Goal: Complete application form: Complete application form

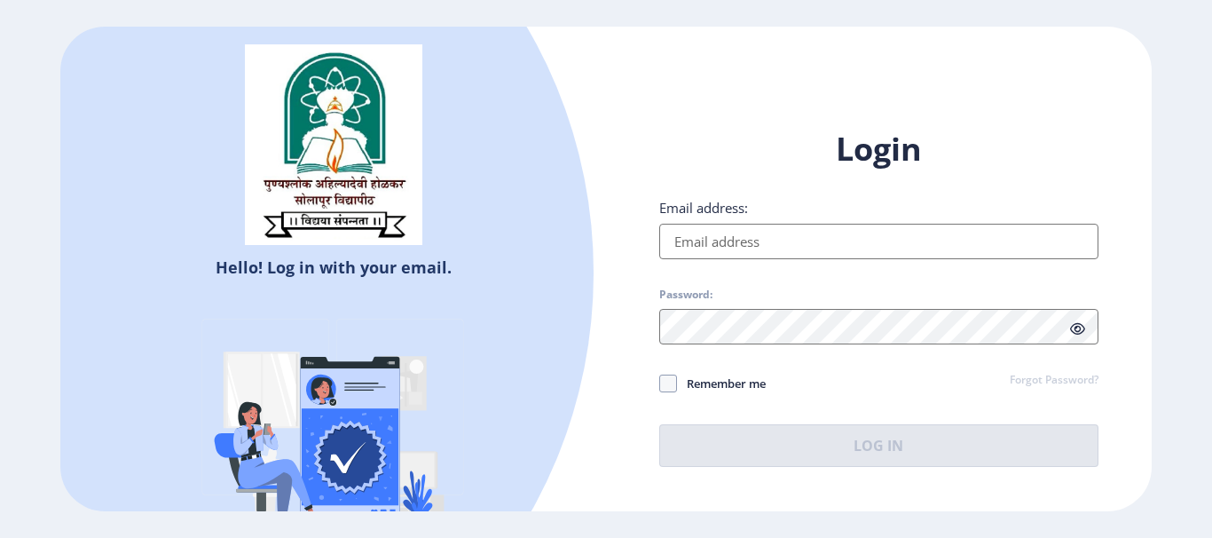
type input "[EMAIL_ADDRESS][DOMAIN_NAME]"
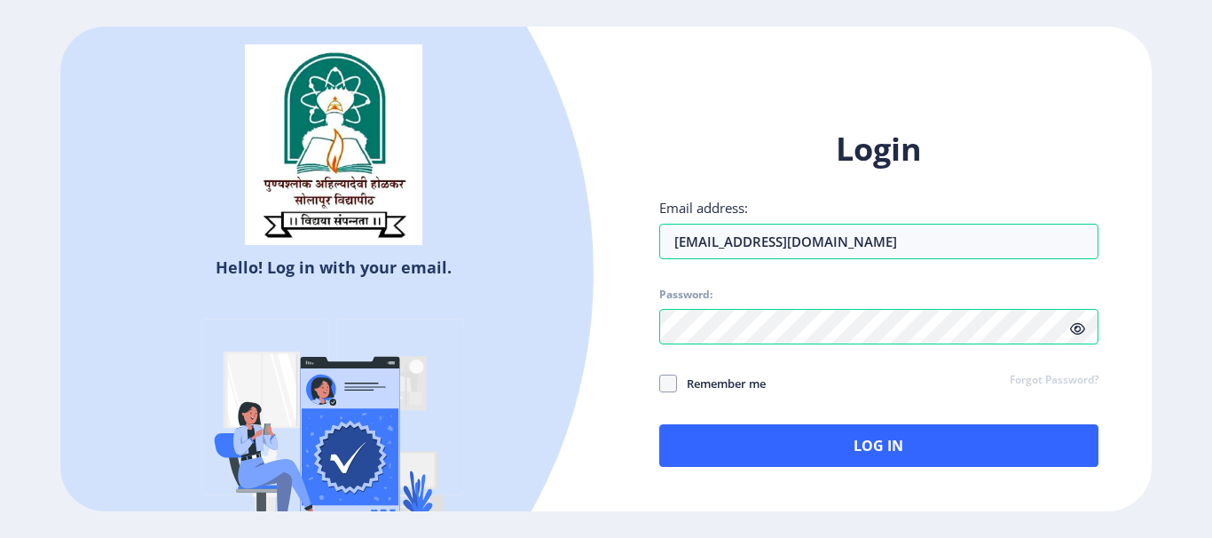
click at [833, 366] on div "Login Email address: [EMAIL_ADDRESS][DOMAIN_NAME] Password: Remember me Forgot …" at bounding box center [878, 297] width 439 height 339
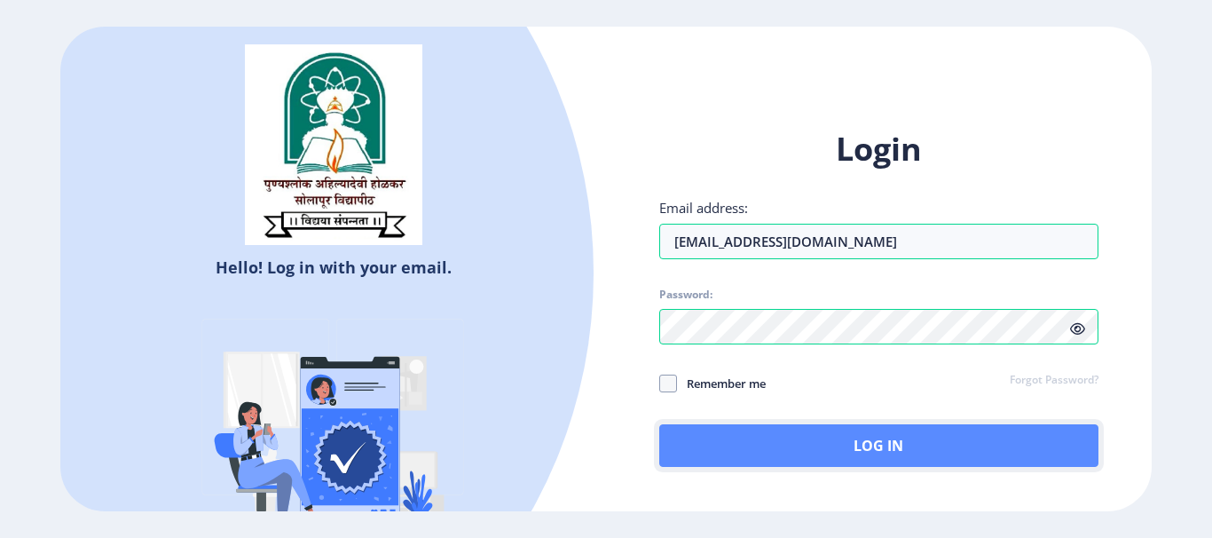
click at [873, 444] on button "Log In" at bounding box center [878, 445] width 439 height 43
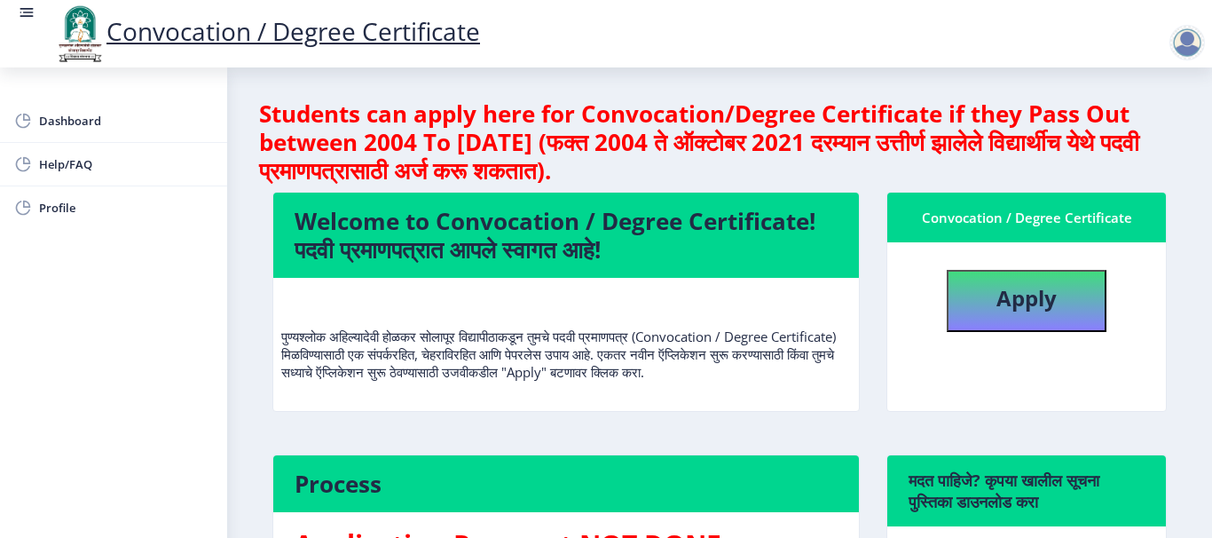
click at [1018, 225] on div "Convocation / Degree Certificate" at bounding box center [1027, 217] width 236 height 21
click at [1005, 305] on b "Apply" at bounding box center [1027, 297] width 60 height 29
select select
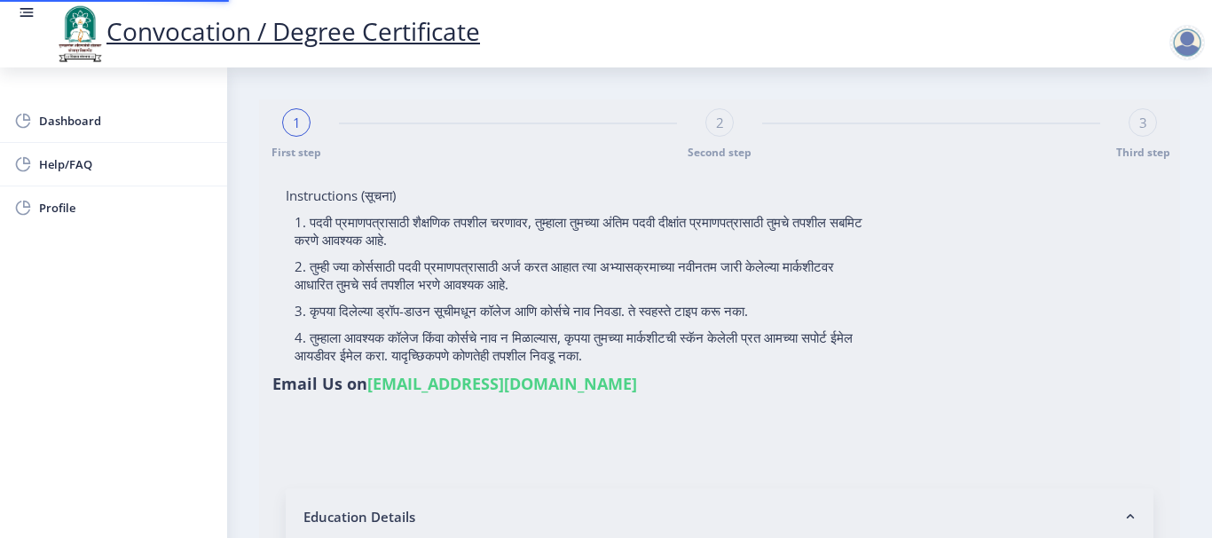
type input "SAUNDALE [PERSON_NAME]"
type input "MAINABAI"
type input "2013032500182546"
select select "Regular"
select select "2016"
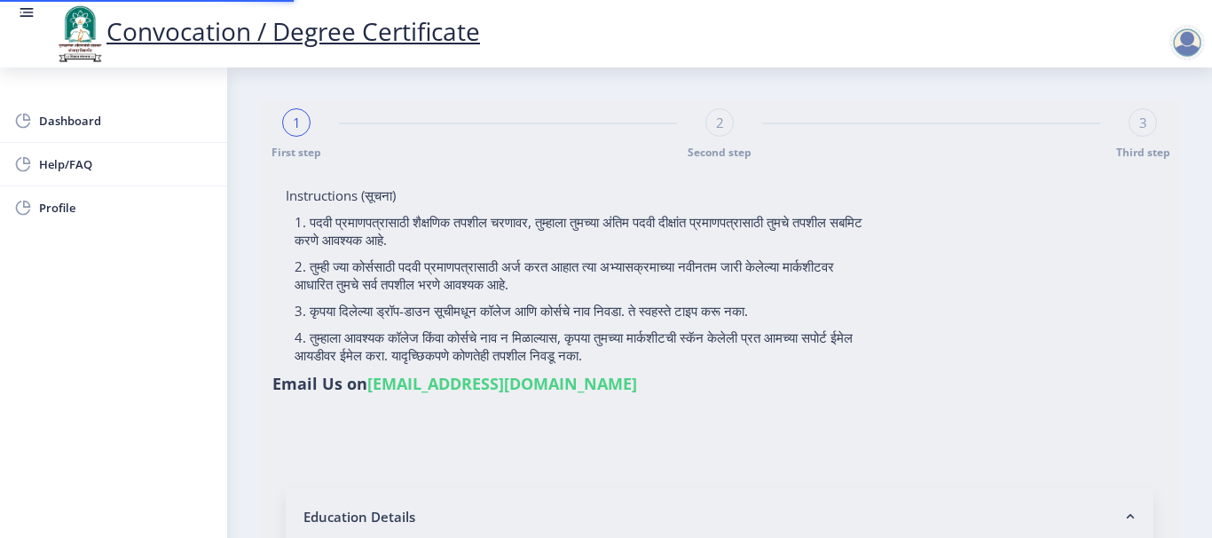
select select "March"
select select "SECOND CLASS"
type input "354711"
select select "Physics"
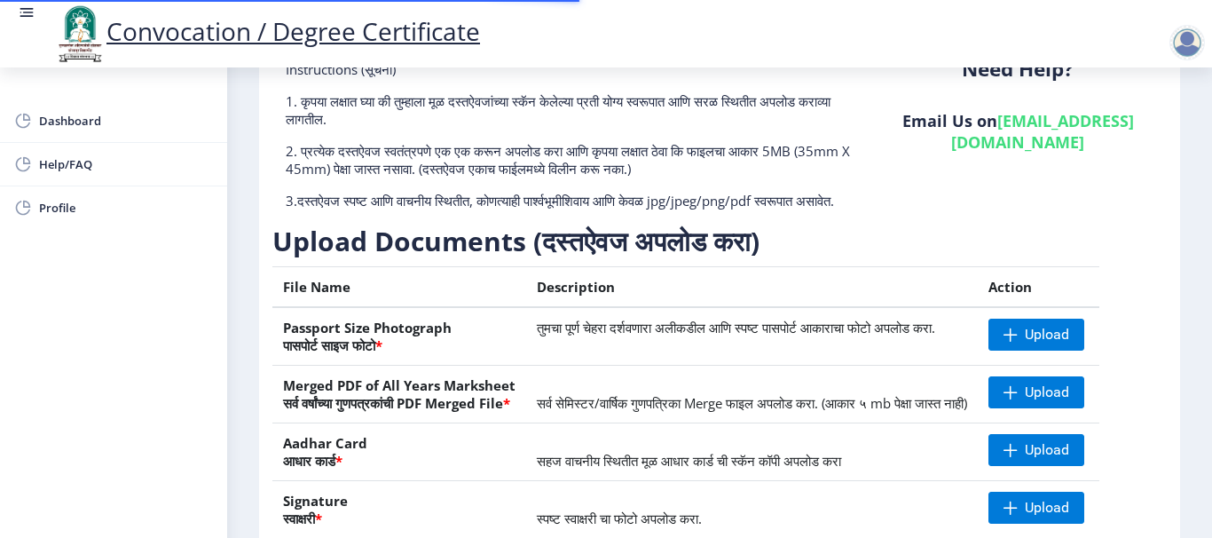
scroll to position [266, 0]
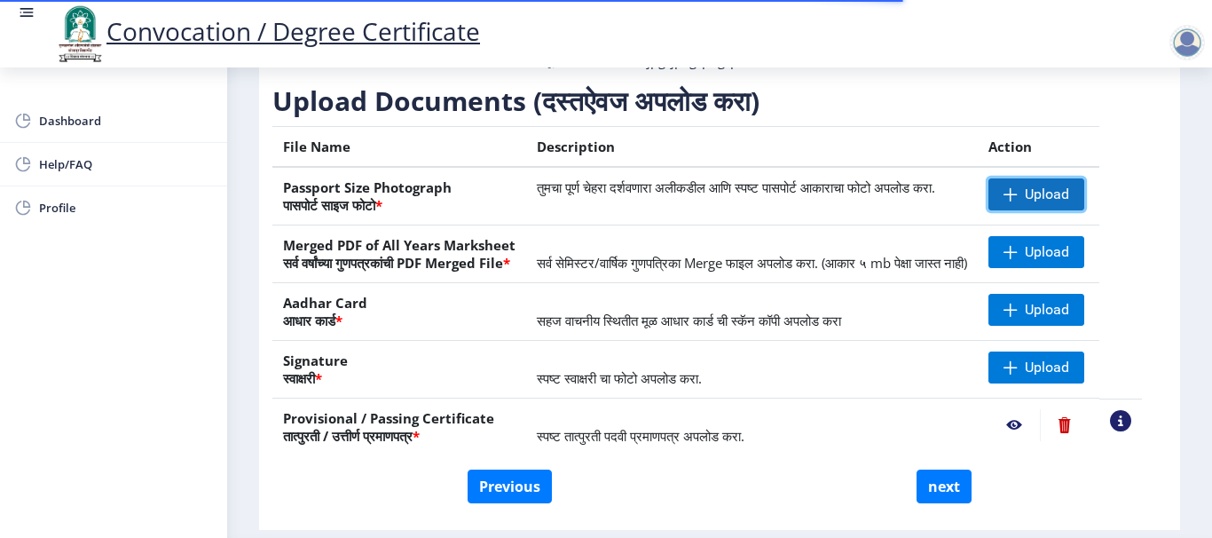
click at [1060, 203] on span "Upload" at bounding box center [1047, 194] width 44 height 18
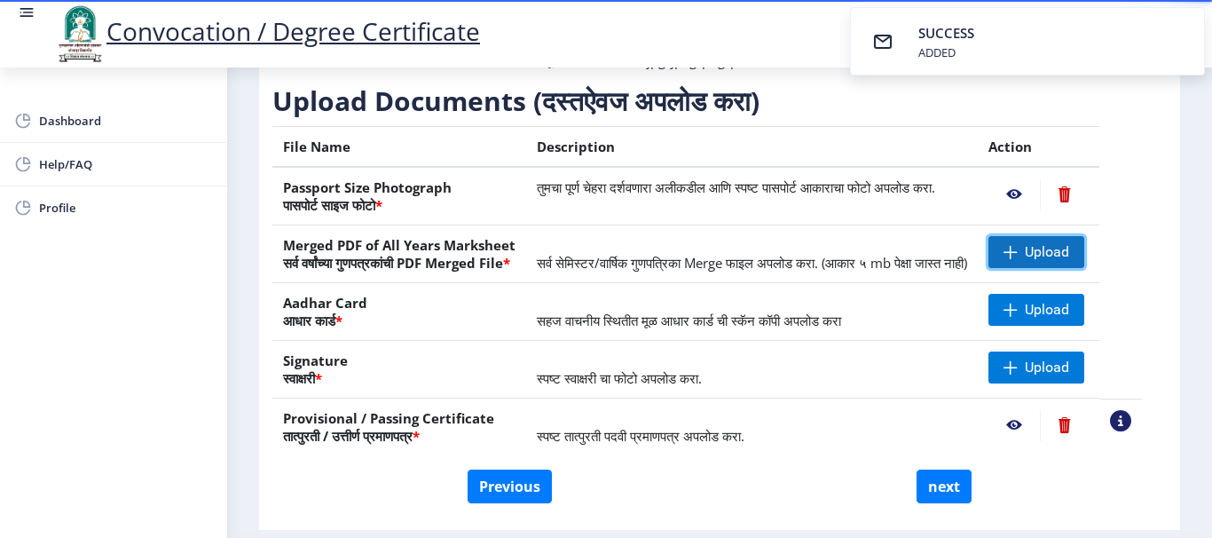
click at [1053, 261] on span "Upload" at bounding box center [1047, 252] width 44 height 18
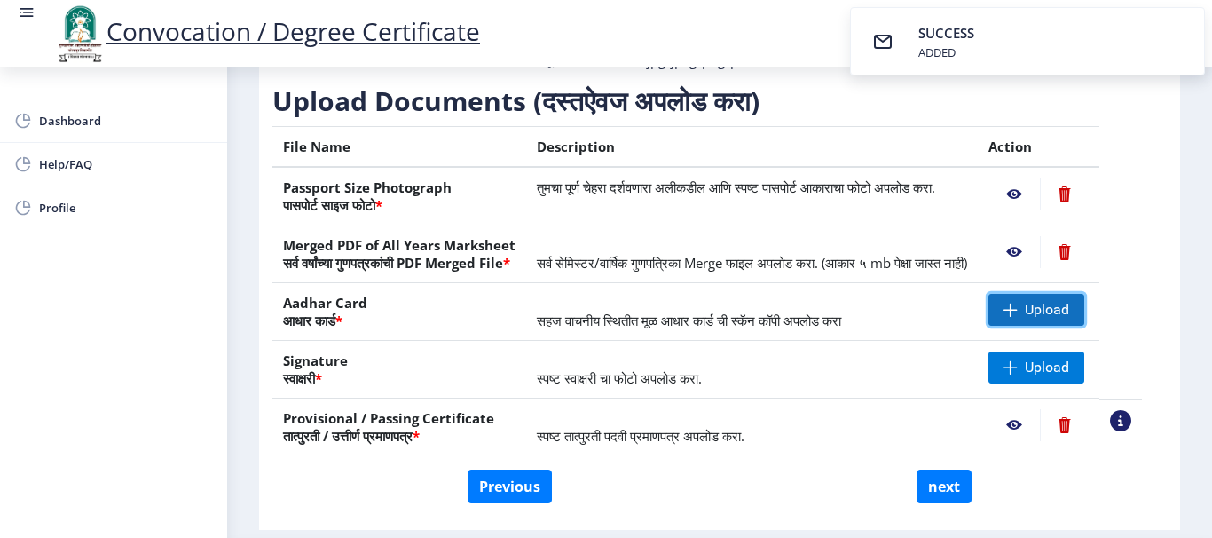
click at [1051, 319] on span "Upload" at bounding box center [1047, 310] width 44 height 18
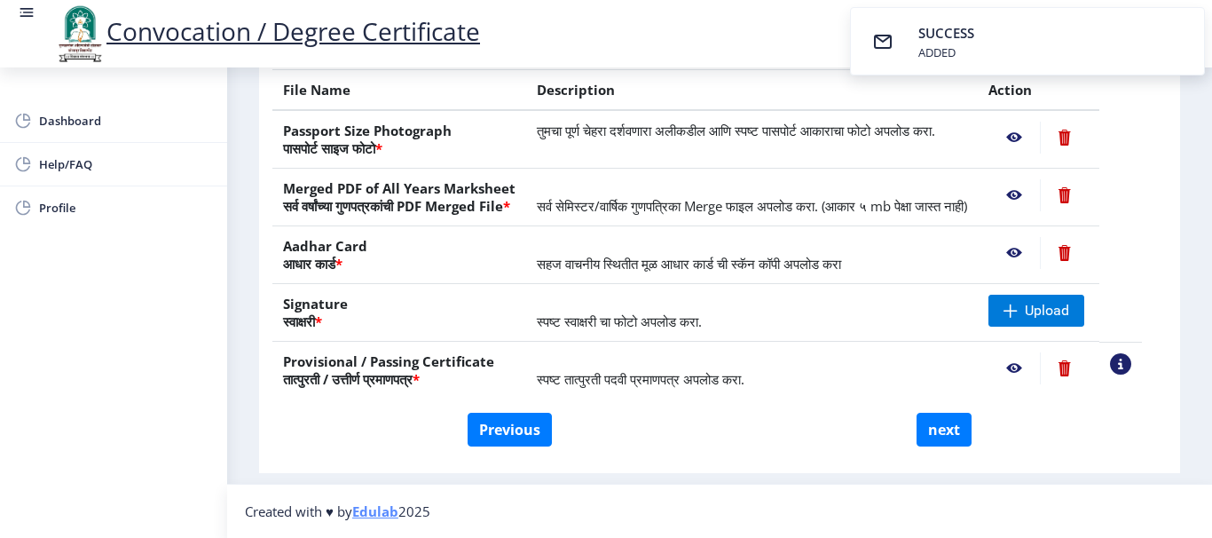
scroll to position [355, 0]
click at [1045, 316] on span "Upload" at bounding box center [1037, 311] width 96 height 32
click at [937, 436] on button "next" at bounding box center [944, 430] width 55 height 34
select select
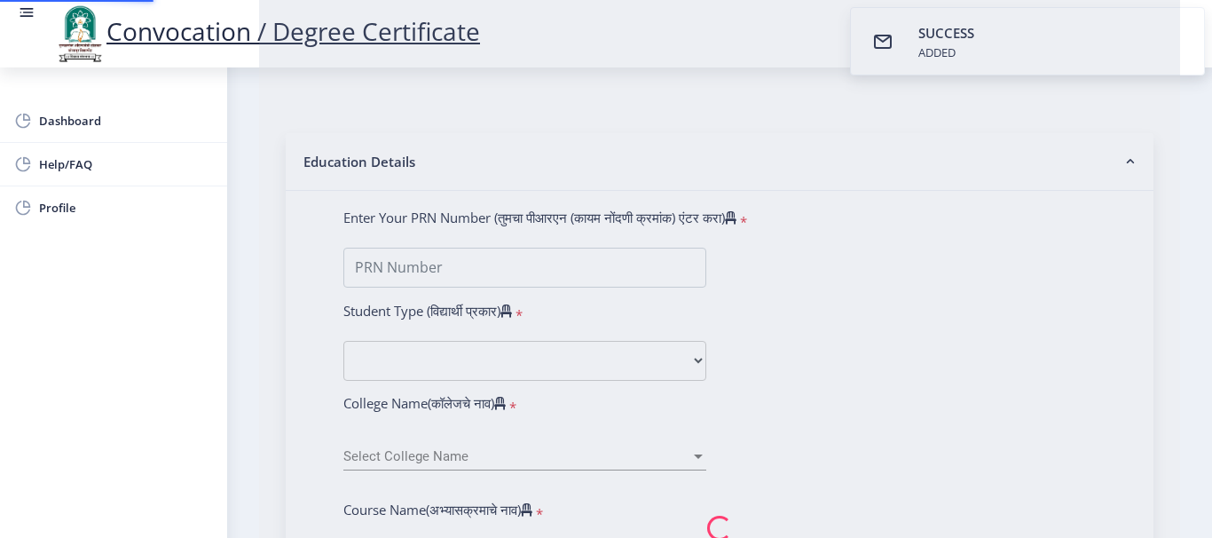
scroll to position [0, 0]
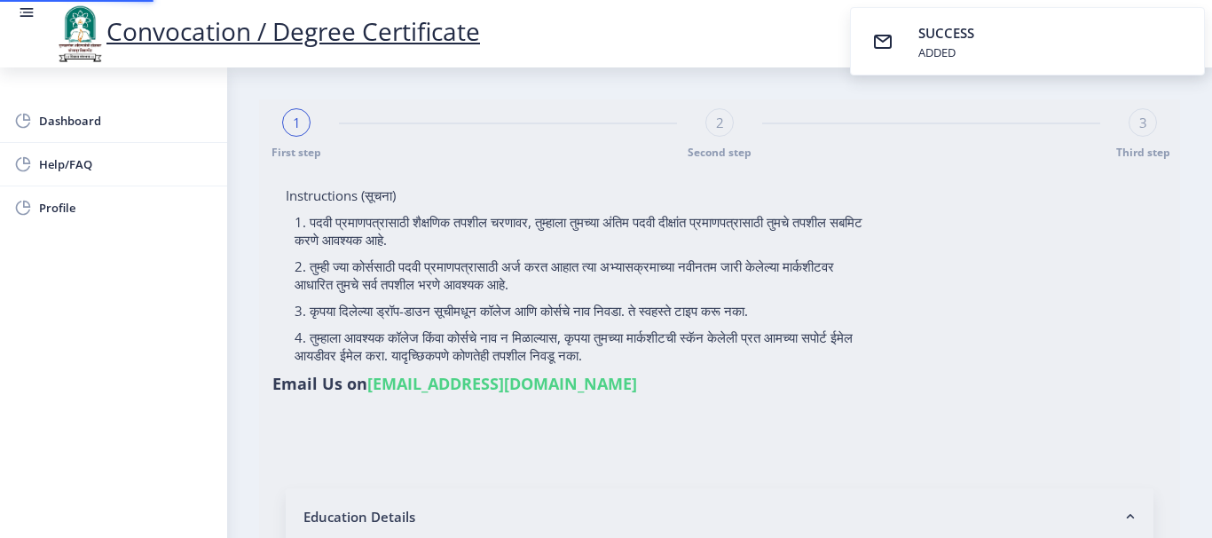
type input "SAUNDALE [PERSON_NAME]"
type input "MAINABAI"
select select
type input "SAUNDALE [PERSON_NAME]"
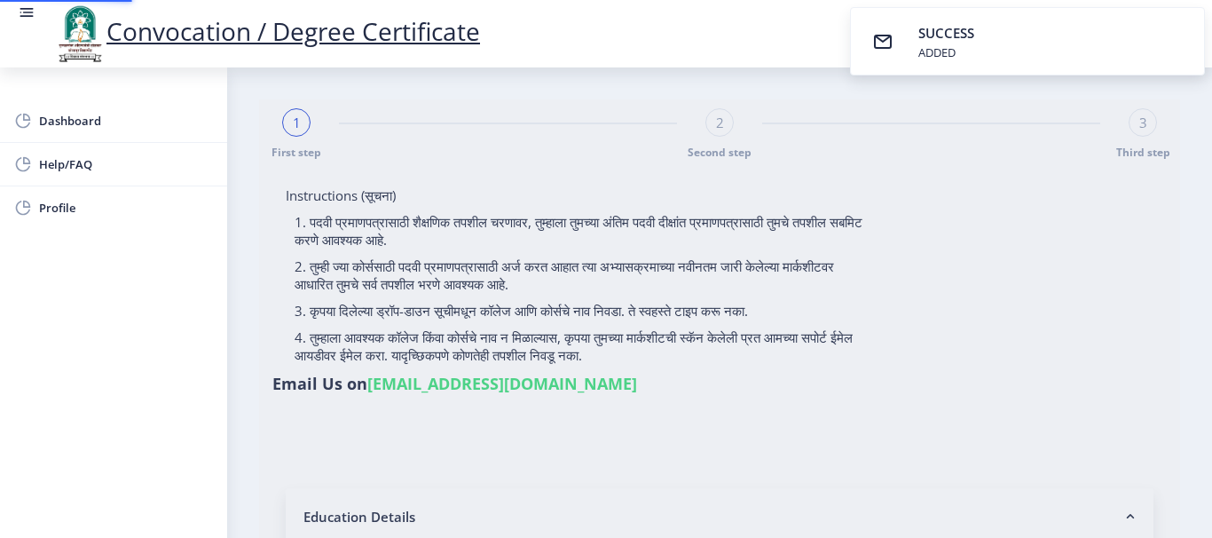
type input "MAINABAI"
type input "2013032500182546"
select select "Regular"
select select "2016"
select select "March"
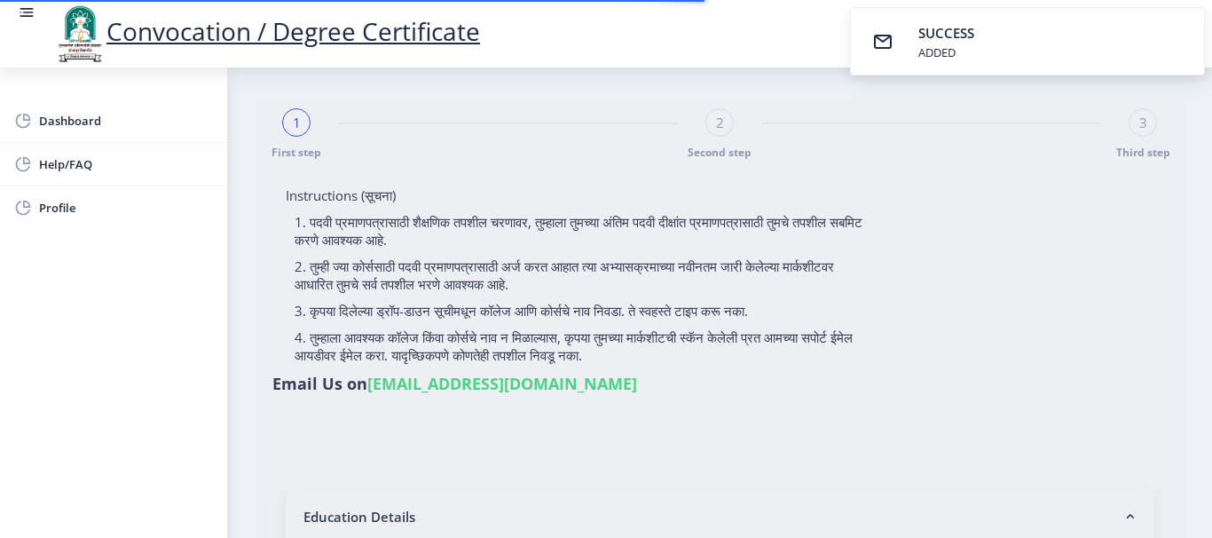
select select "SECOND CLASS"
type input "354711"
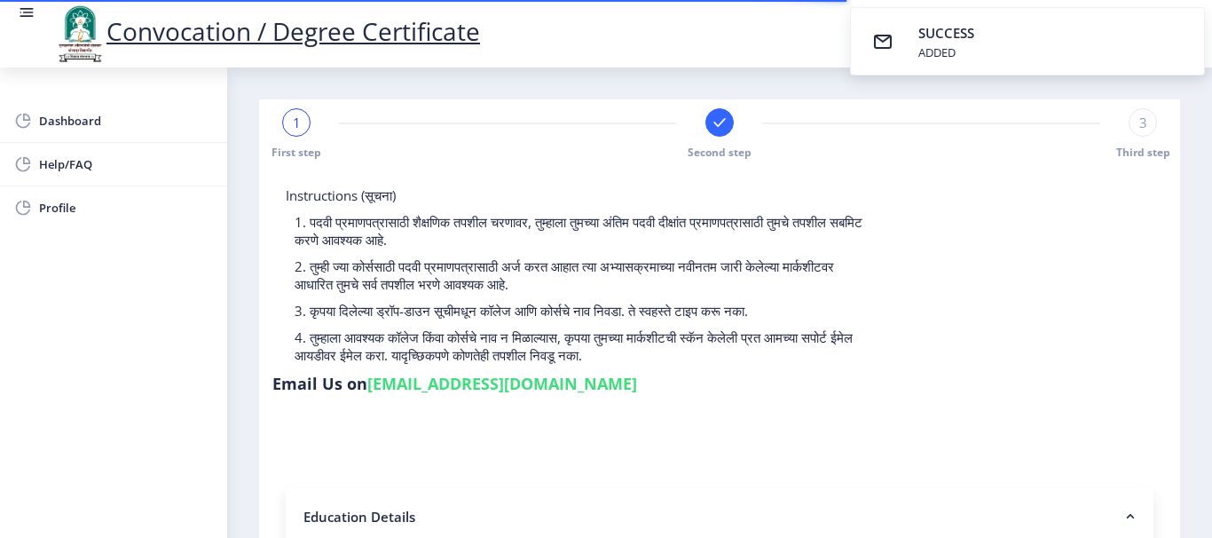
select select
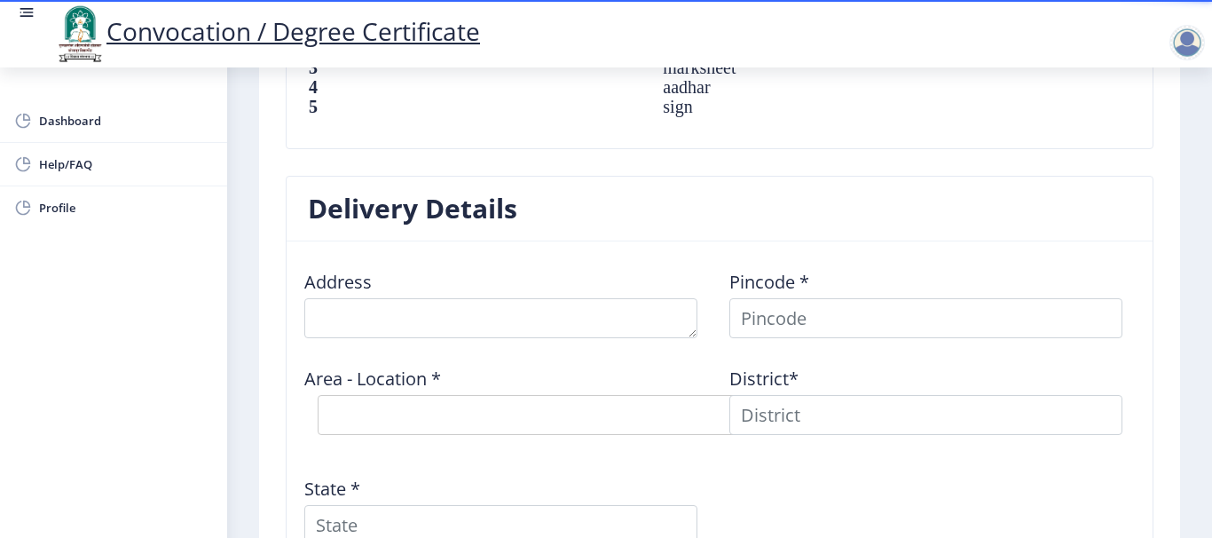
scroll to position [1370, 0]
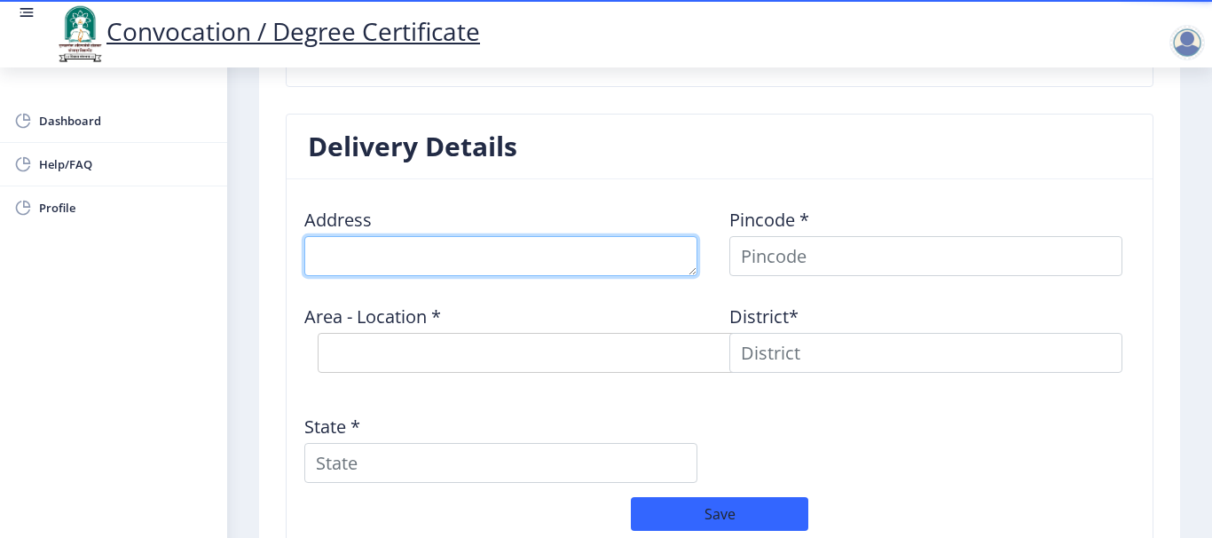
click at [516, 260] on textarea at bounding box center [500, 256] width 393 height 40
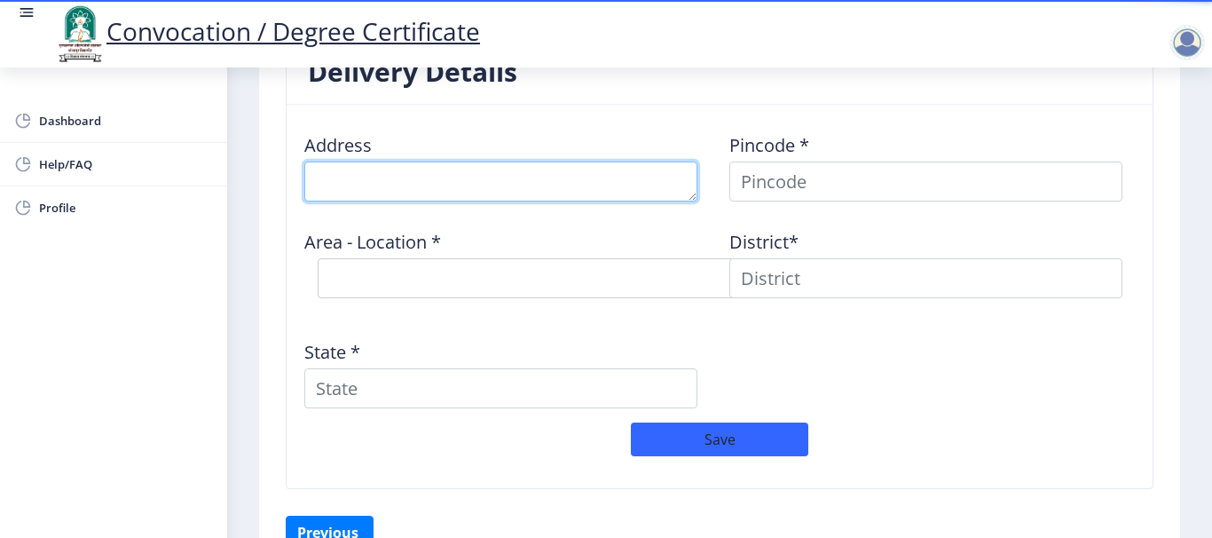
scroll to position [1548, 0]
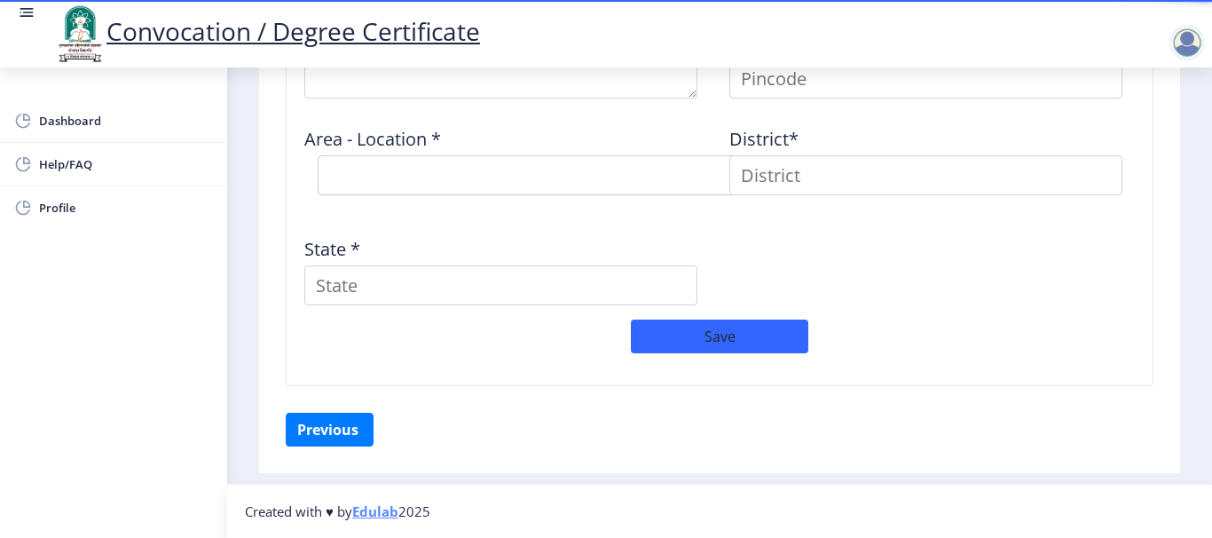
click at [1037, 282] on div "Address Pincode * Area - Location * Select Area Location District* State *" at bounding box center [720, 168] width 850 height 304
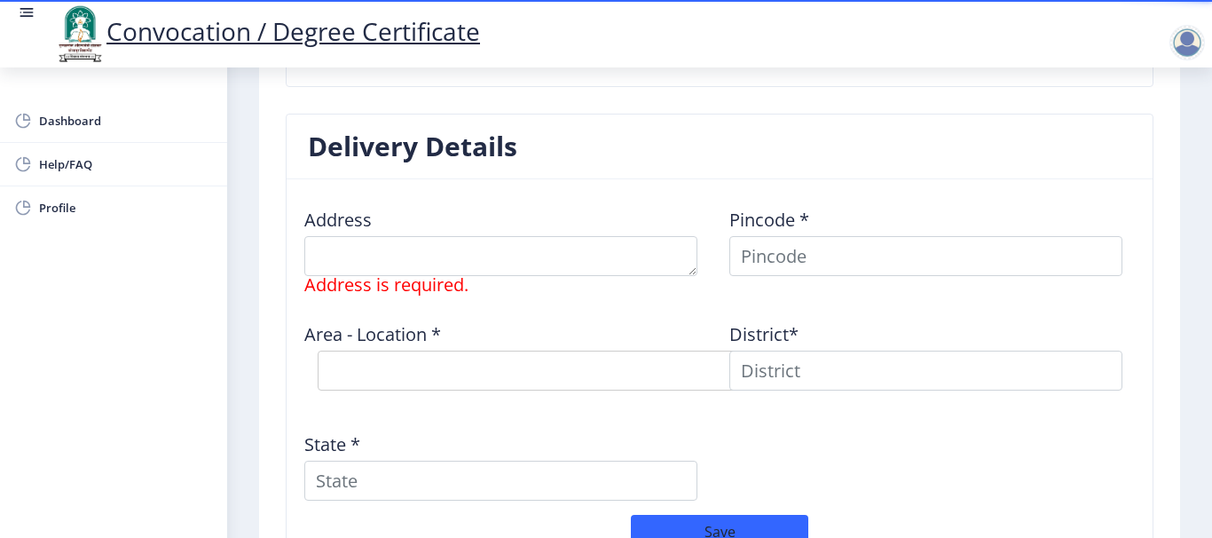
scroll to position [1282, 0]
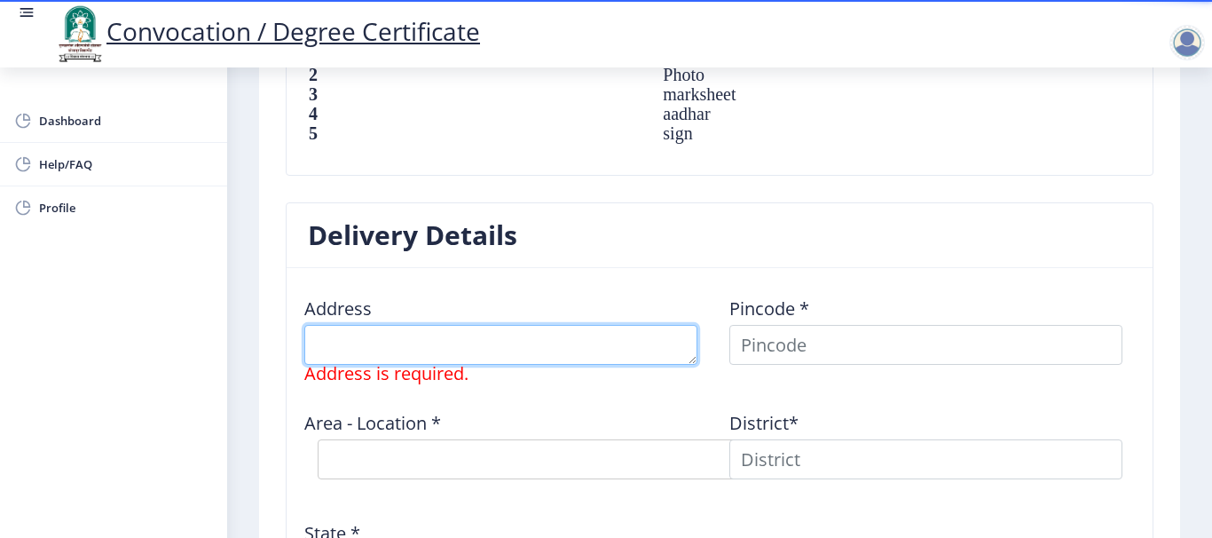
click at [430, 337] on textarea at bounding box center [500, 345] width 393 height 40
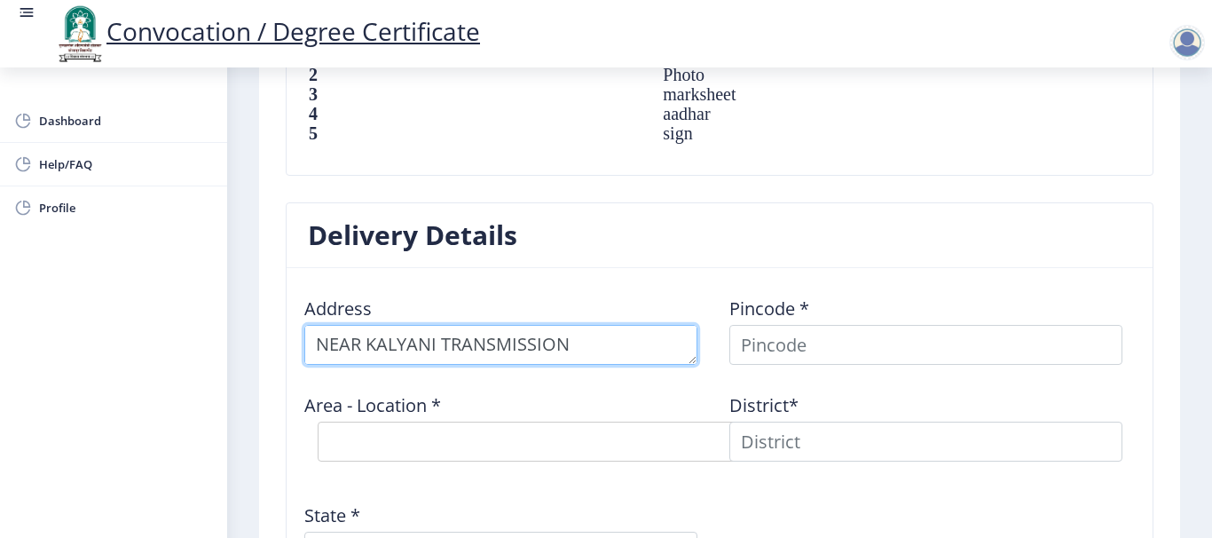
scroll to position [19, 0]
type textarea "NEAR KALYANI TRANSMISSION TECHNOLOGY"
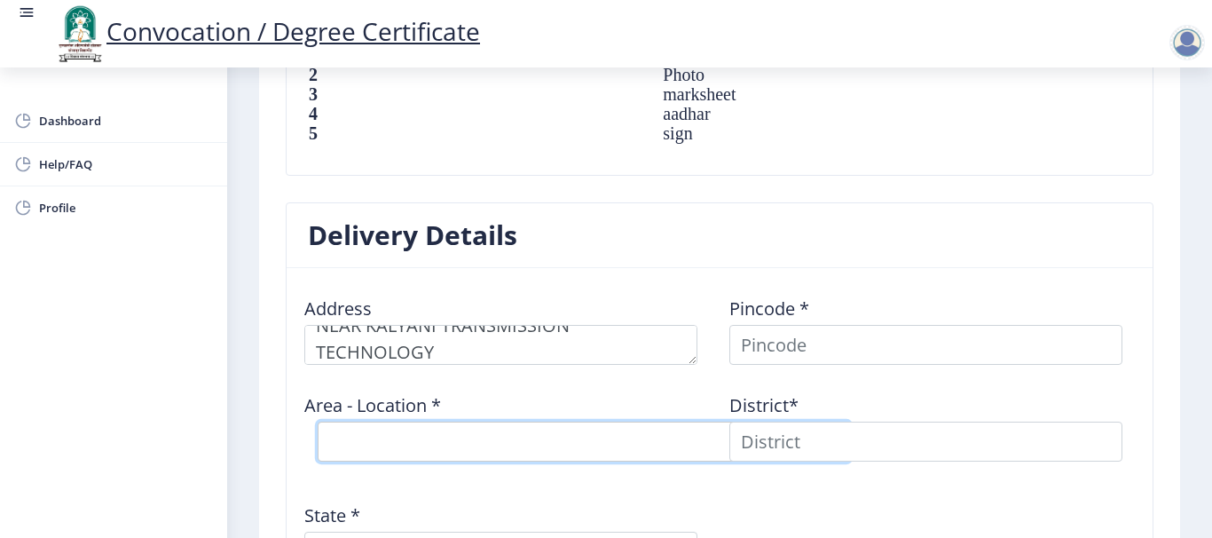
click at [456, 444] on select "Select Area Location" at bounding box center [584, 442] width 533 height 40
click at [455, 439] on select "Select Area Location" at bounding box center [584, 442] width 533 height 40
click at [445, 440] on select "Select Area Location" at bounding box center [584, 442] width 533 height 40
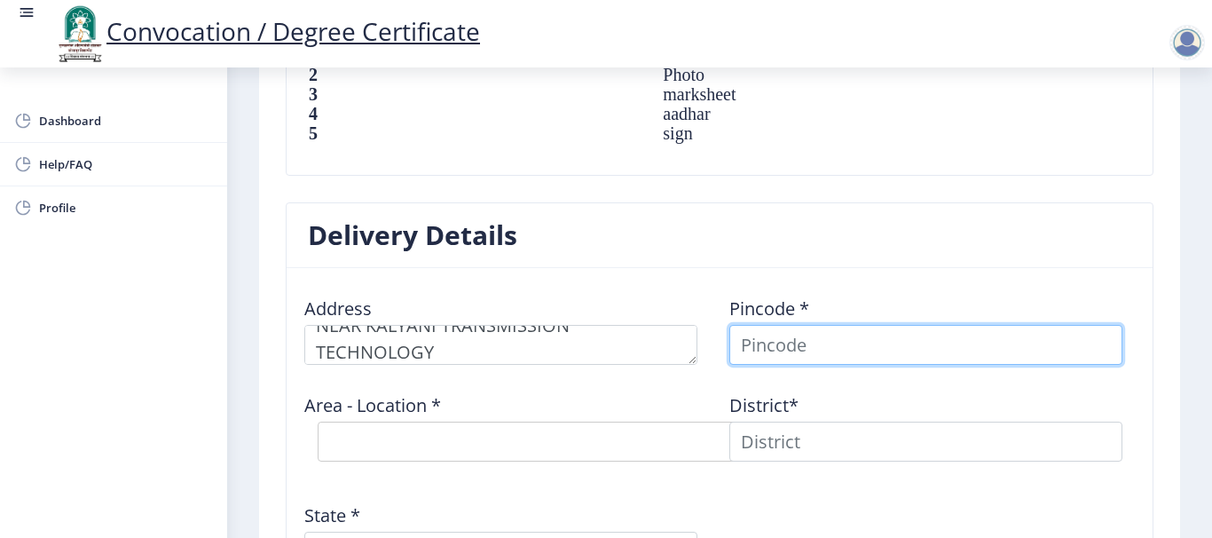
click at [811, 347] on input at bounding box center [926, 345] width 393 height 40
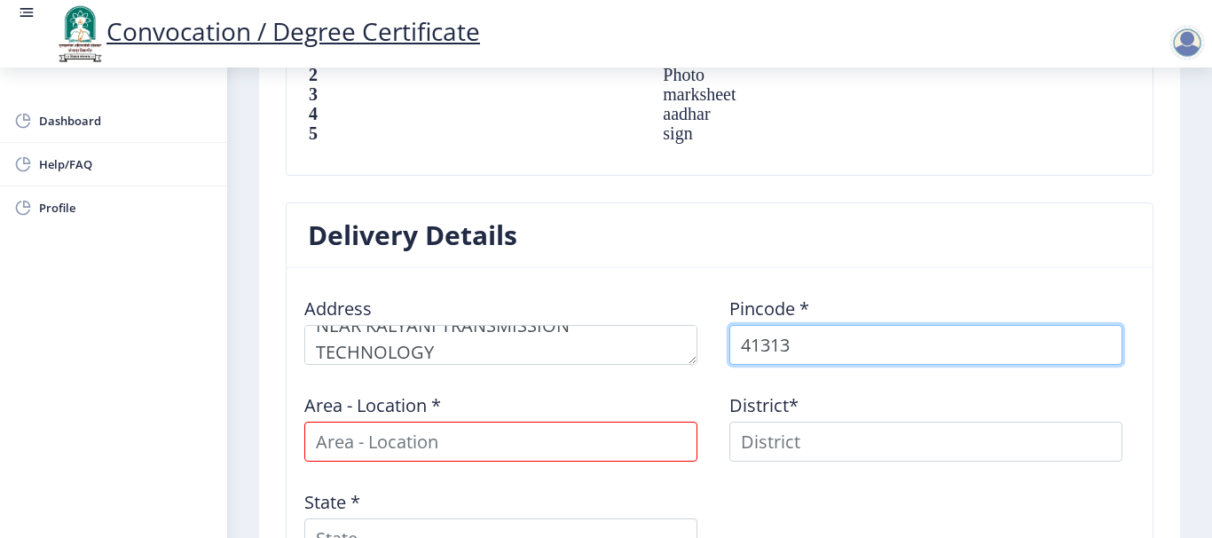
type input "413133"
select select
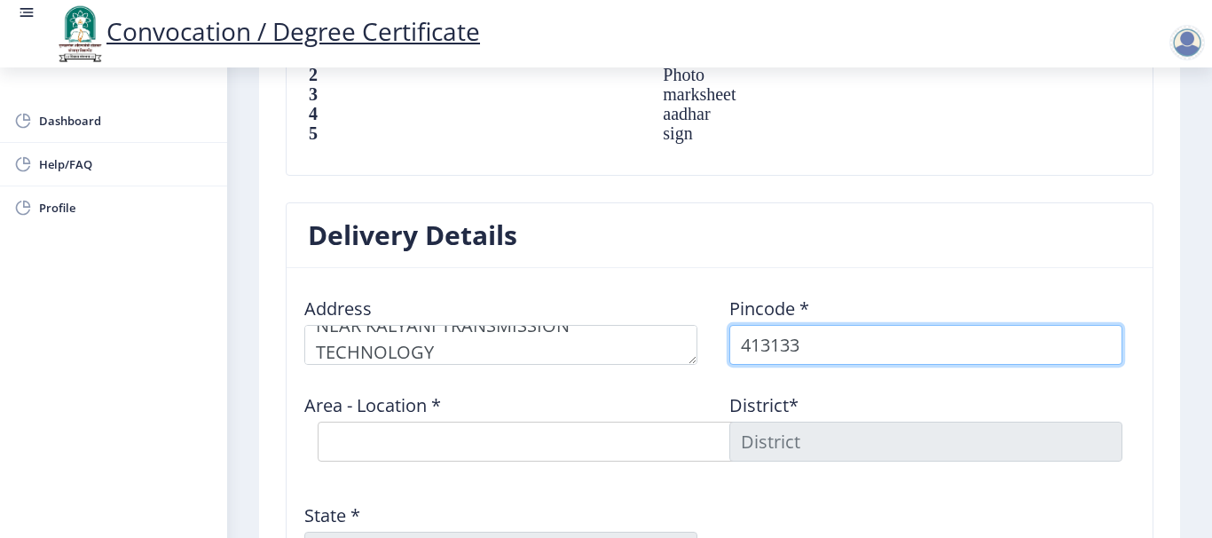
type input "413133"
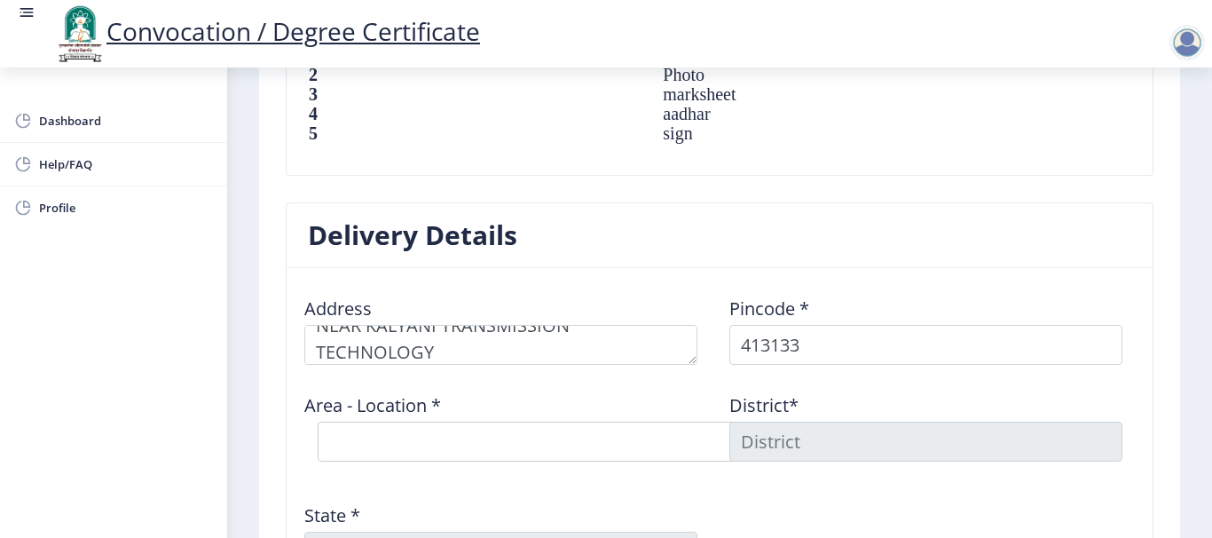
click at [673, 392] on div "Area - Location * Select Area Location [GEOGRAPHIC_DATA] MIDC S.O Katfal [PERSO…" at bounding box center [507, 427] width 425 height 96
click at [616, 436] on select "Select Area Location [GEOGRAPHIC_DATA] MIDC S.O Katfal [PERSON_NAME] B.O" at bounding box center [584, 442] width 533 height 40
select select "1: Object"
click at [318, 422] on select "Select Area Location [GEOGRAPHIC_DATA] MIDC S.O Katfal [PERSON_NAME] B.O" at bounding box center [584, 442] width 533 height 40
type input "[GEOGRAPHIC_DATA]"
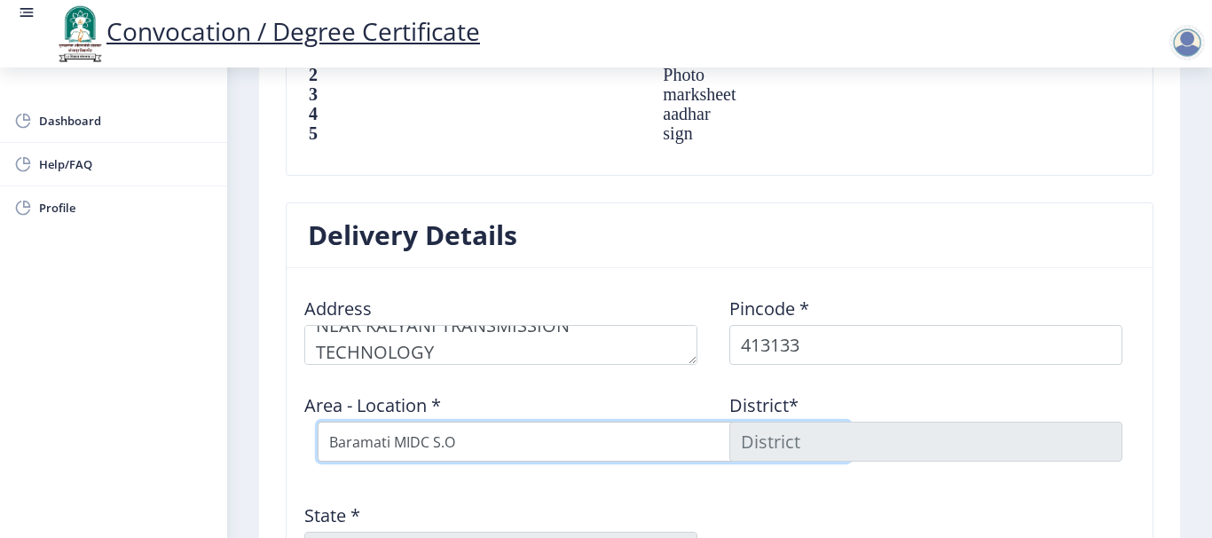
type input "[GEOGRAPHIC_DATA]"
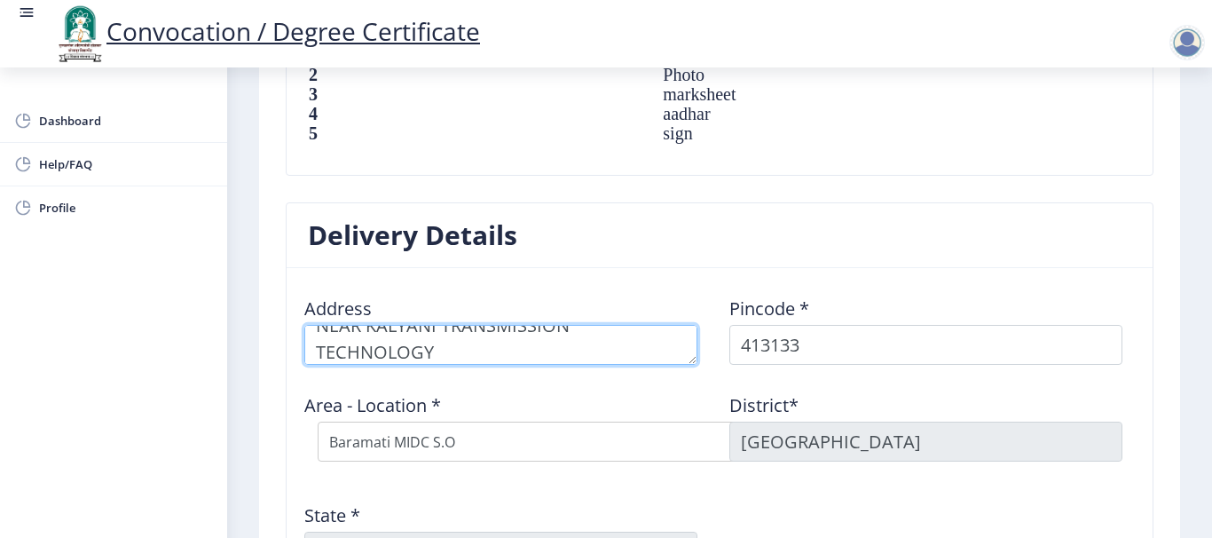
click at [577, 340] on textarea at bounding box center [500, 345] width 393 height 40
drag, startPoint x: 430, startPoint y: 358, endPoint x: 301, endPoint y: 358, distance: 128.7
click at [301, 358] on div "Address" at bounding box center [507, 323] width 425 height 83
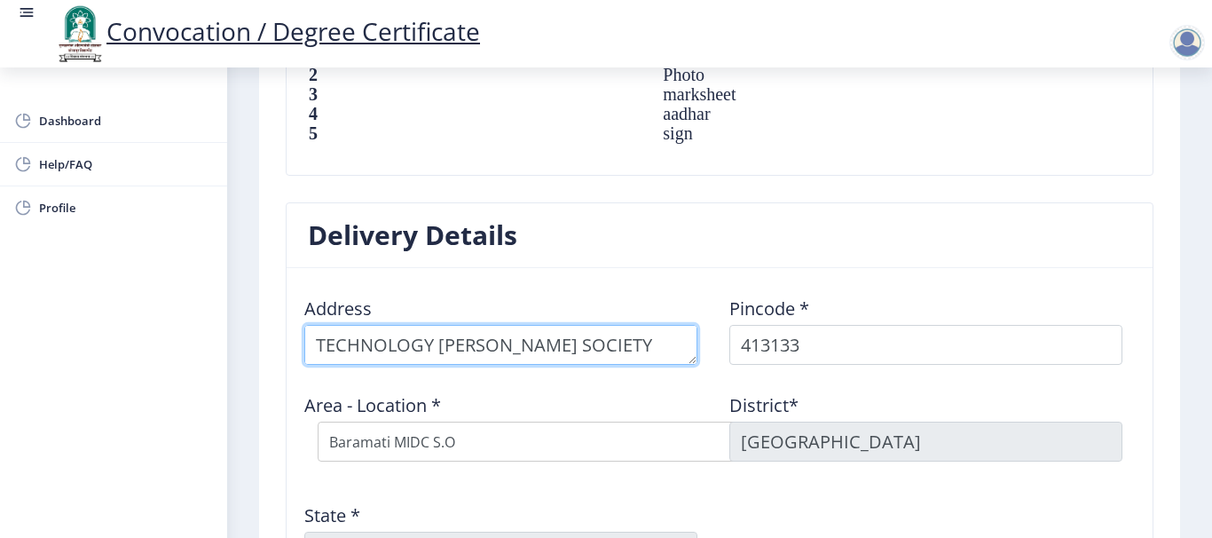
scroll to position [6, 0]
paste textarea "FLAT NO 22"
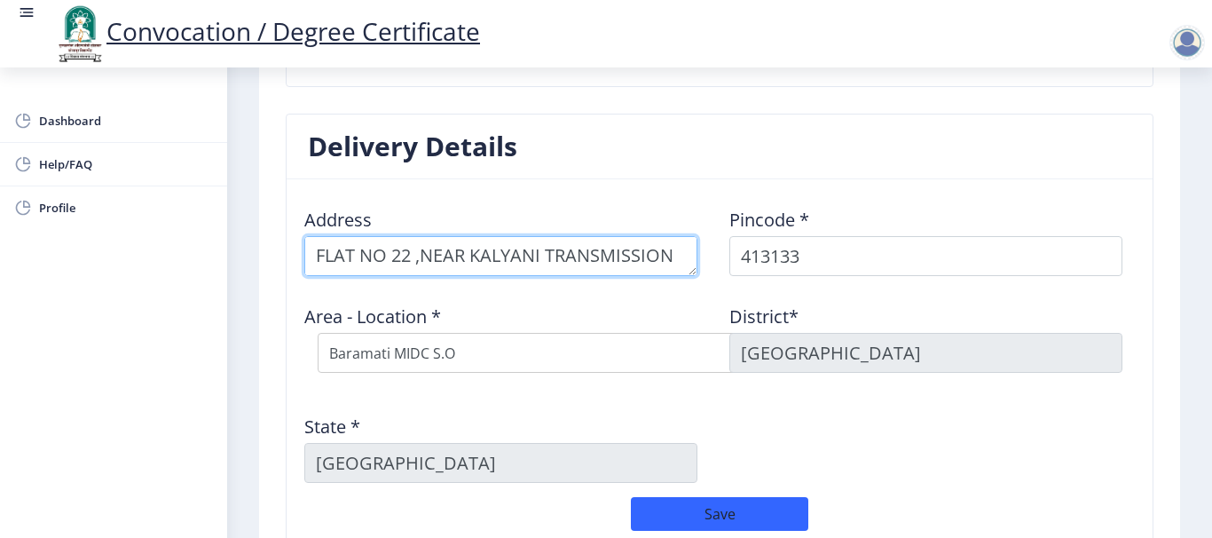
scroll to position [19, 0]
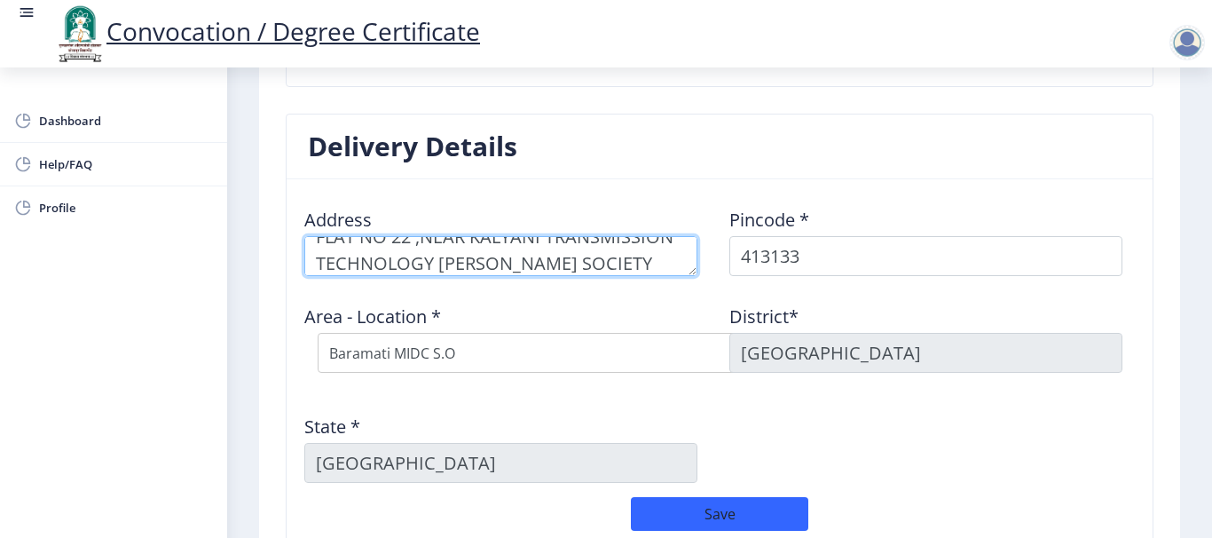
click at [566, 259] on textarea at bounding box center [500, 256] width 393 height 40
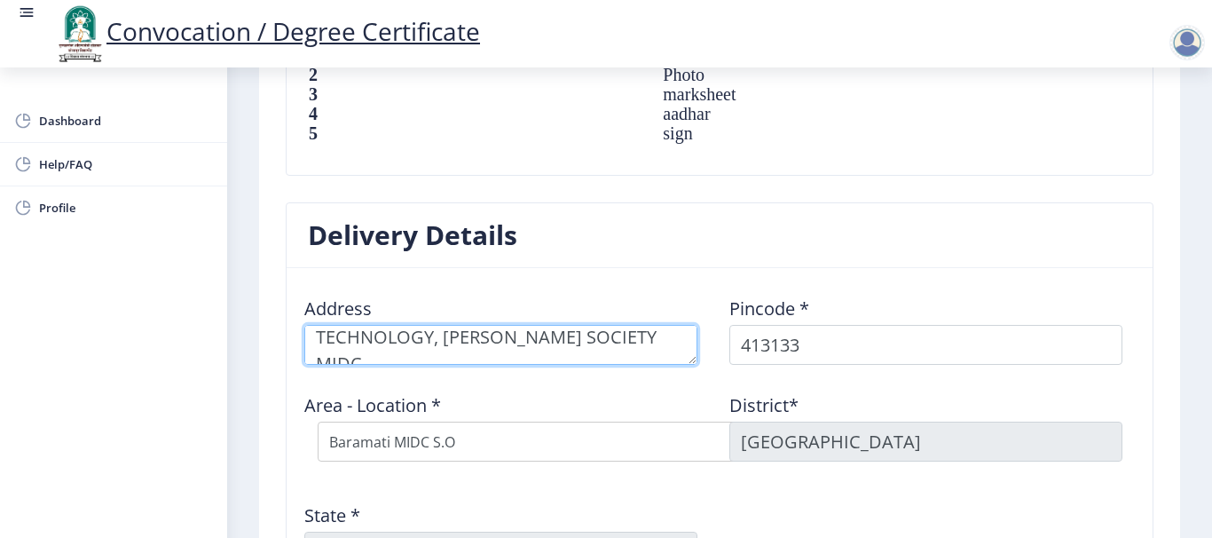
scroll to position [52, 0]
type textarea "FLAT NO 22 ,NEAR KALYANI TRANSMISSION TECHNOLOGY, [PERSON_NAME] SOCIETY MIDC ,[…"
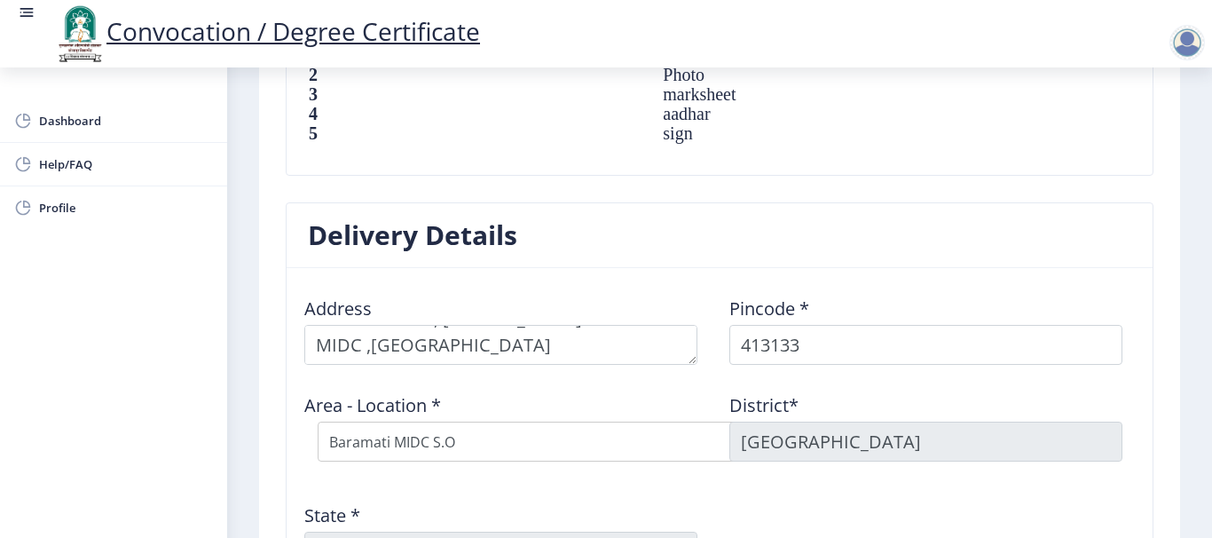
click at [543, 377] on div "Address Pincode * 413133 Area - Location * Select Area Location [GEOGRAPHIC_DAT…" at bounding box center [720, 434] width 850 height 304
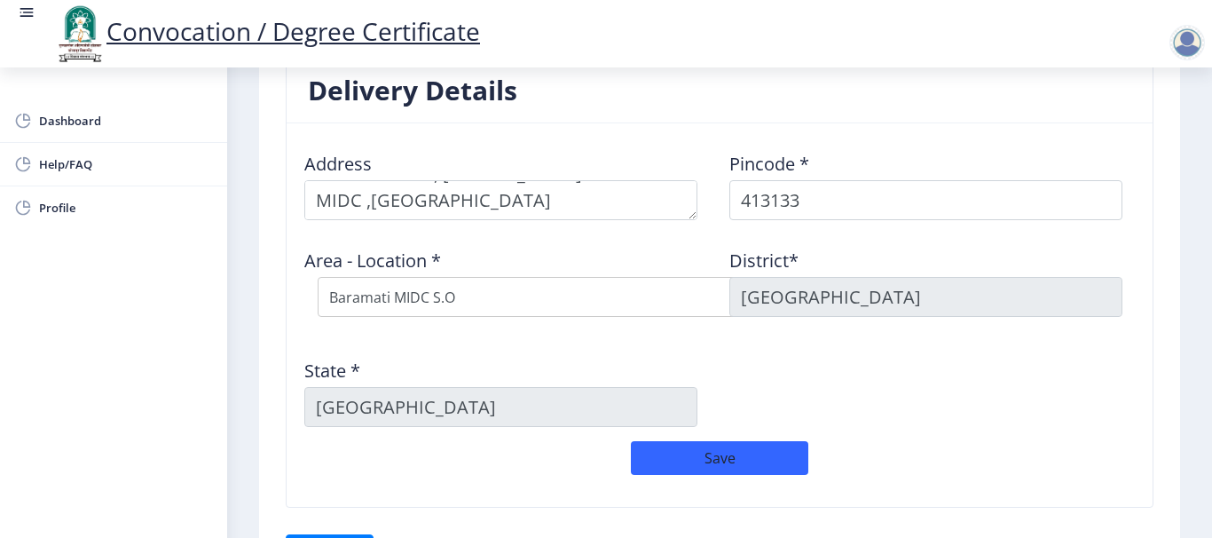
scroll to position [1548, 0]
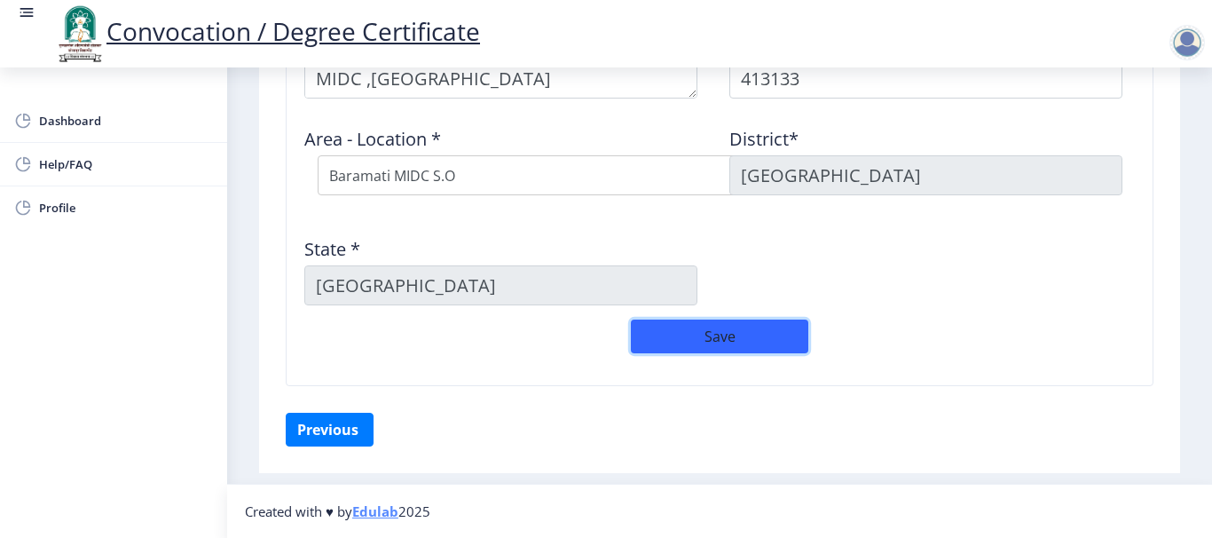
click at [731, 343] on button "Save" at bounding box center [720, 337] width 178 height 34
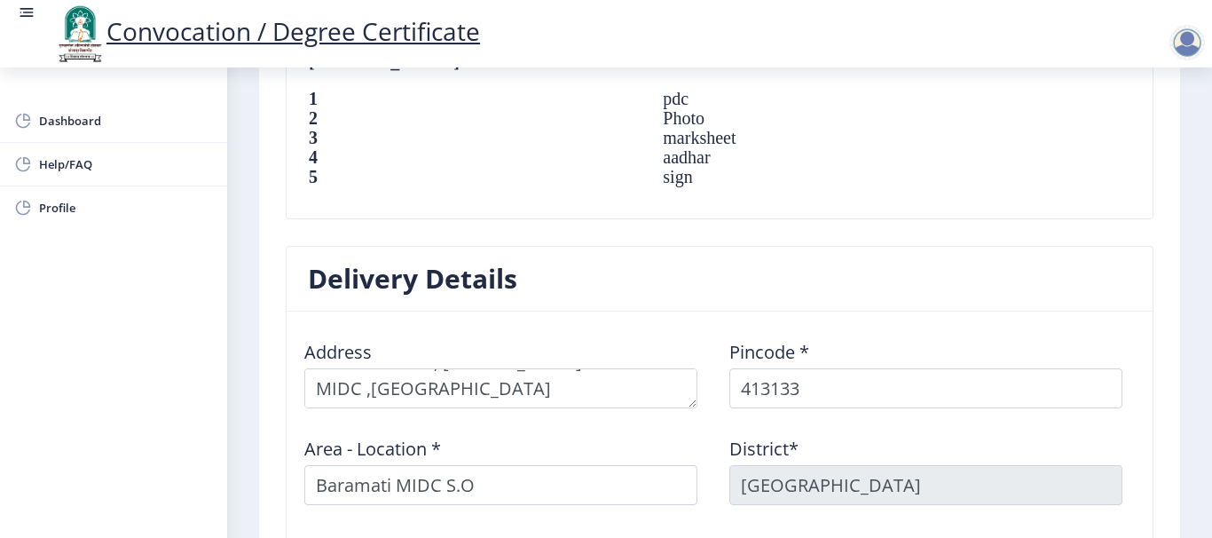
scroll to position [1282, 0]
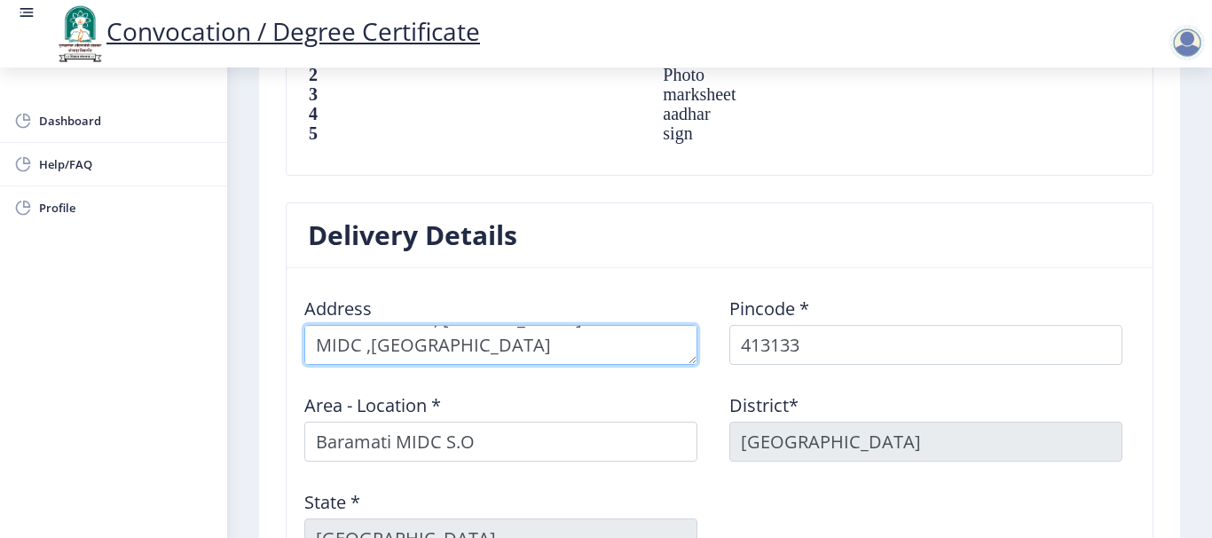
click at [620, 347] on textarea at bounding box center [500, 345] width 393 height 40
click at [549, 344] on textarea at bounding box center [500, 345] width 393 height 40
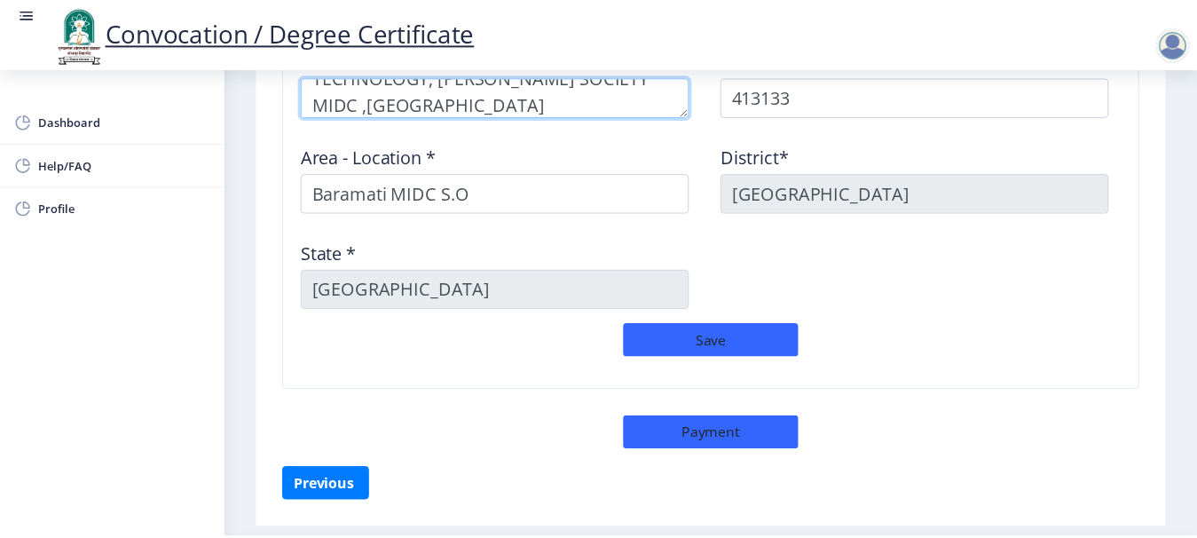
scroll to position [1548, 0]
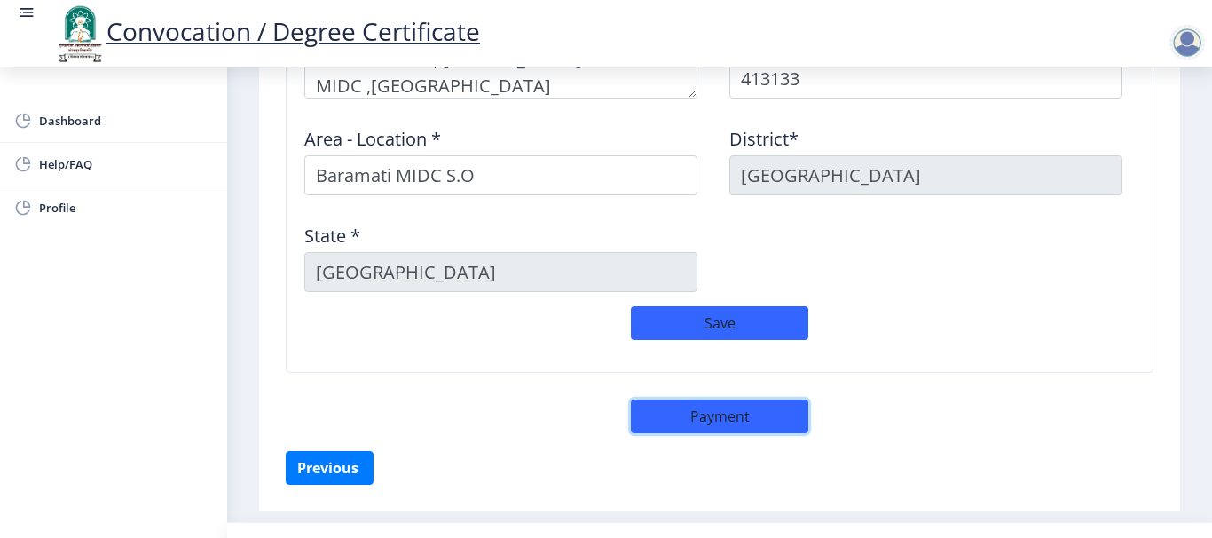
click at [712, 420] on button "Payment" at bounding box center [720, 416] width 178 height 34
select select "sealed"
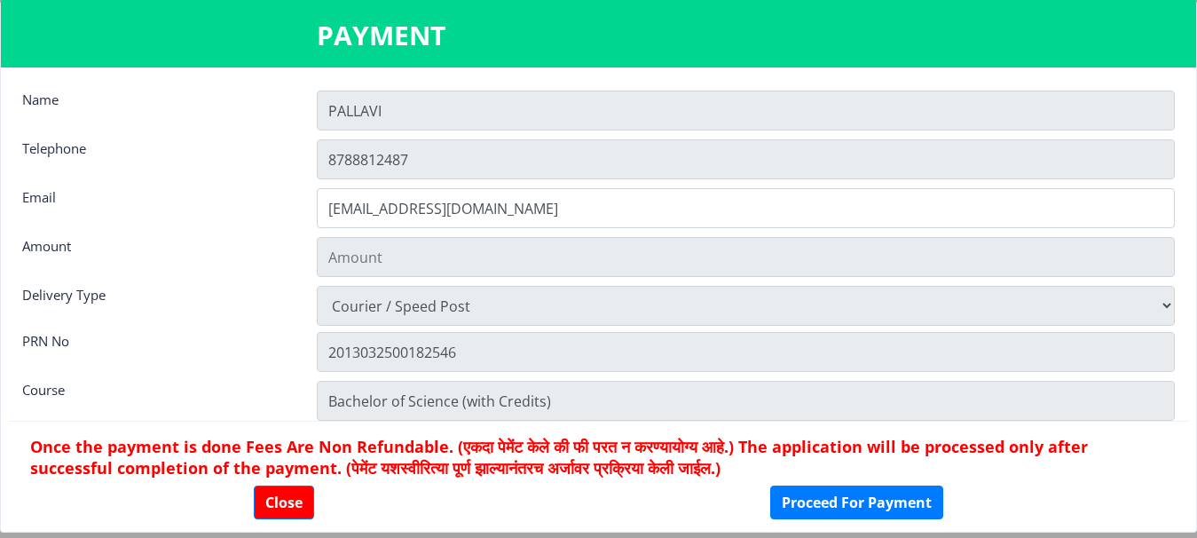
type input "1885"
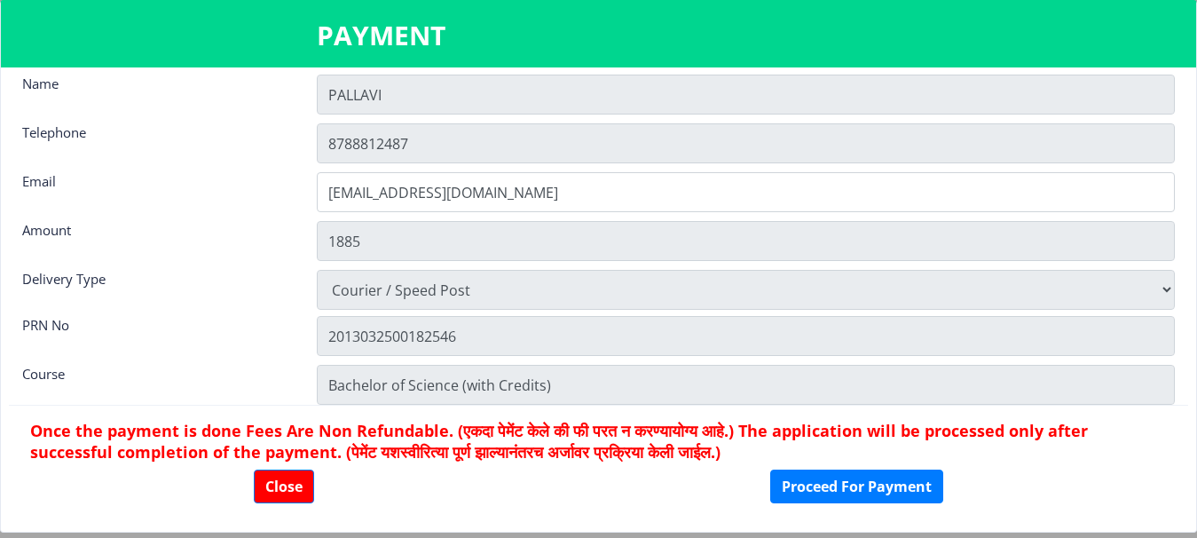
scroll to position [25, 0]
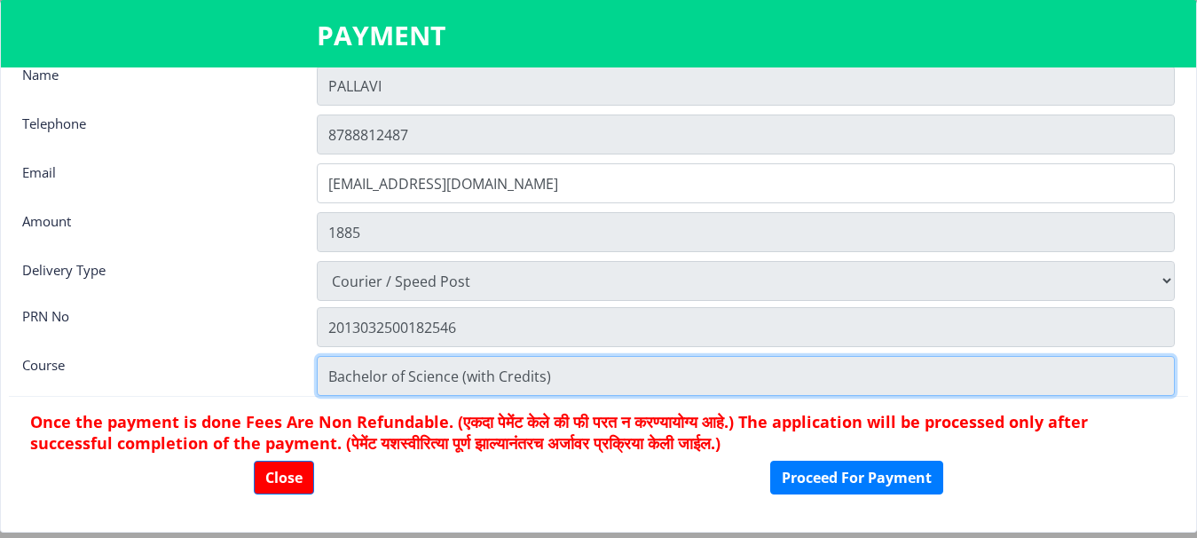
drag, startPoint x: 567, startPoint y: 380, endPoint x: 326, endPoint y: 220, distance: 289.5
click at [326, 220] on nb-card-body "Name PALLAVI Telephone [PHONE_NUMBER] Email [EMAIL_ADDRESS][DOMAIN_NAME] Amount…" at bounding box center [598, 299] width 1195 height 464
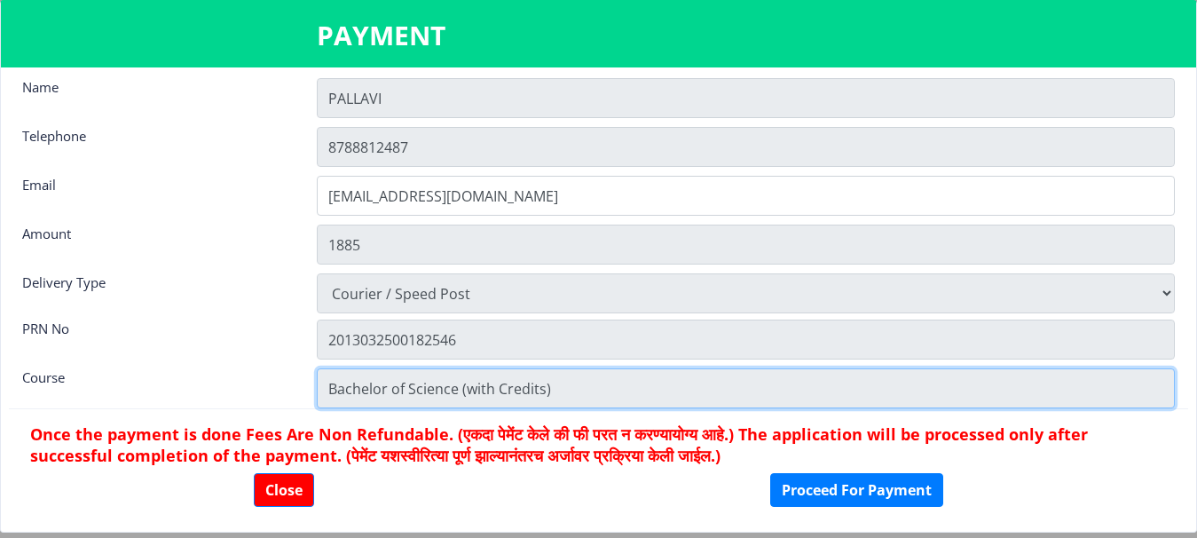
scroll to position [0, 0]
